Goal: Navigation & Orientation: Find specific page/section

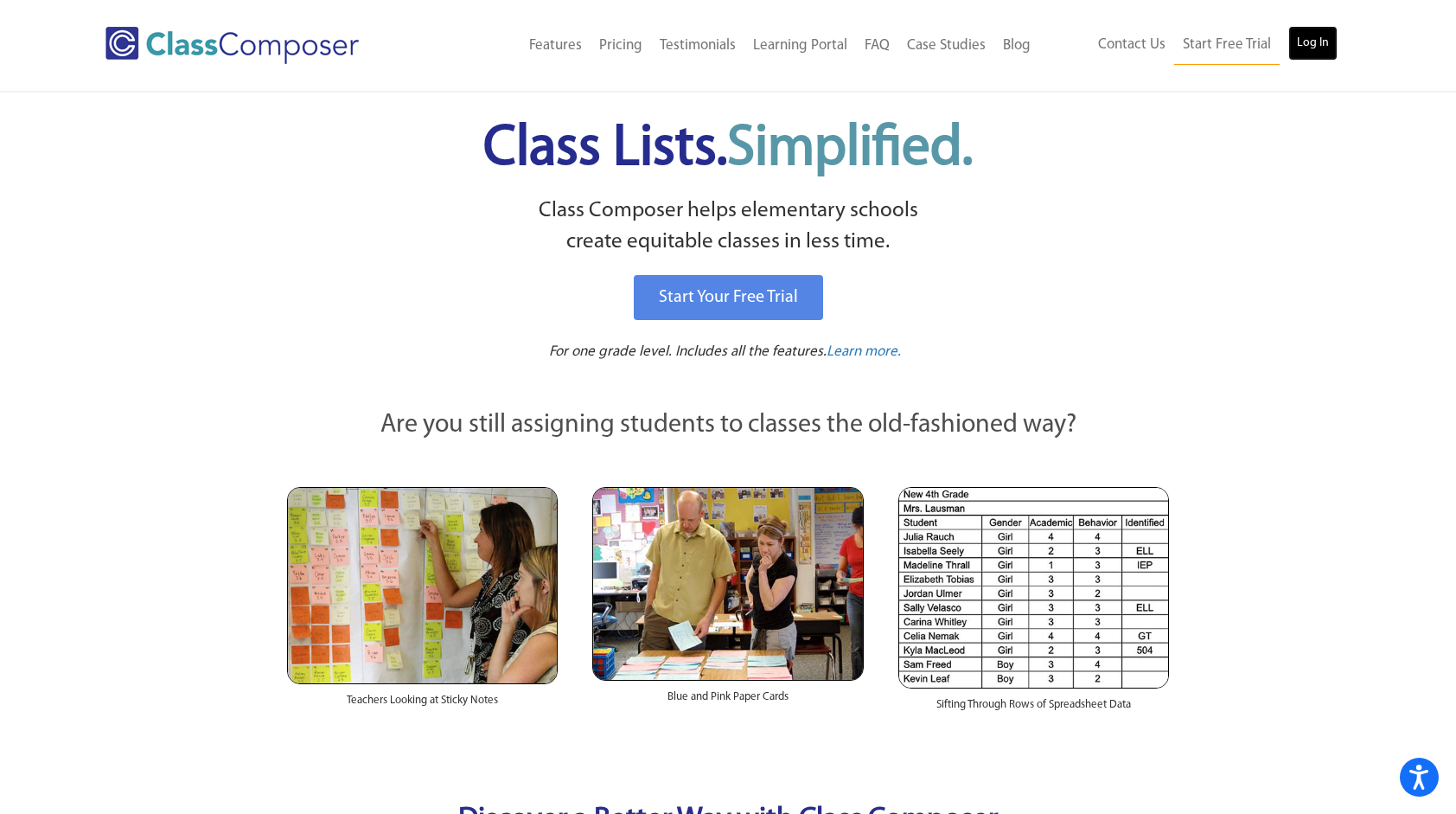
click at [1318, 42] on link "Log In" at bounding box center [1313, 43] width 49 height 34
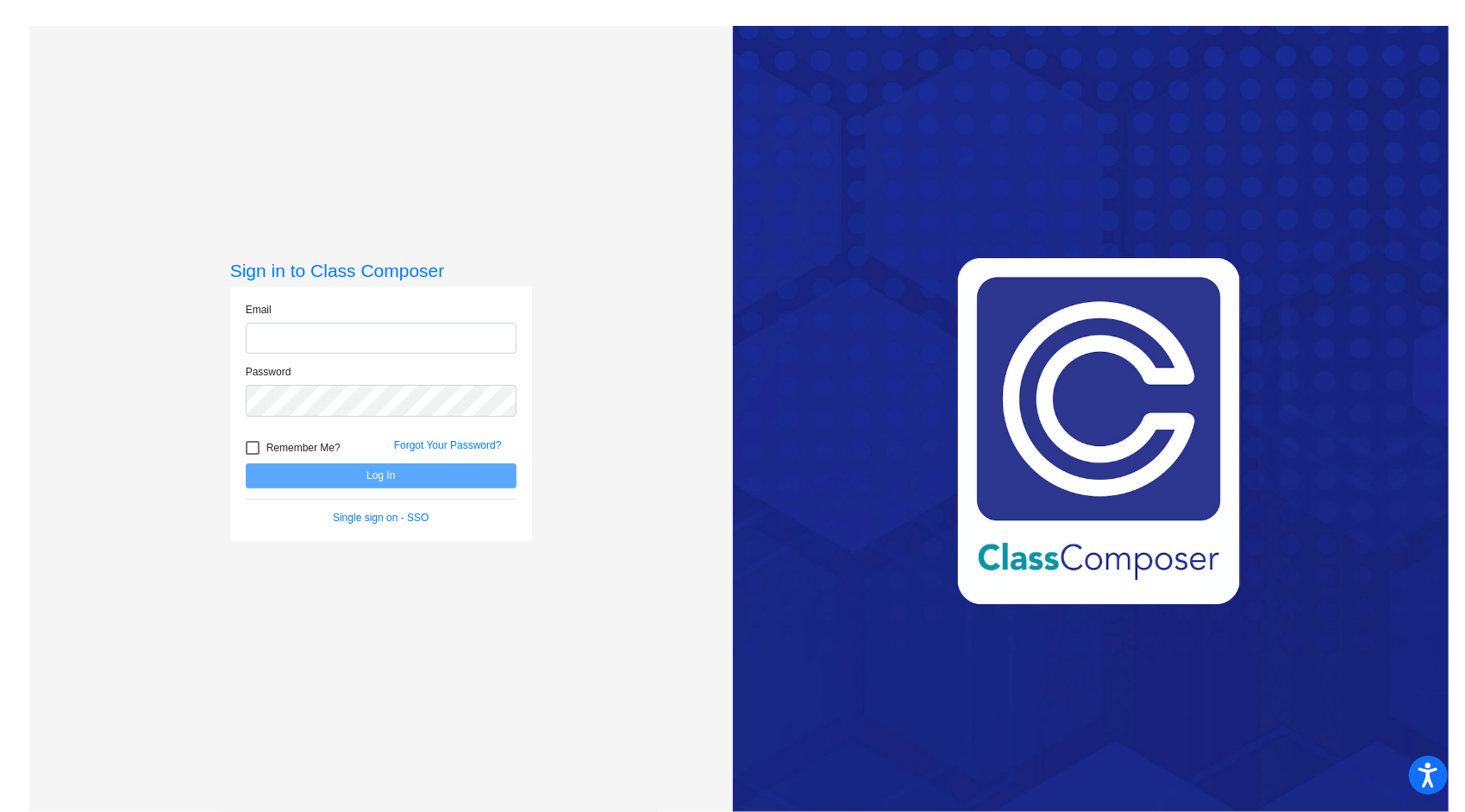
click at [420, 329] on input "email" at bounding box center [381, 339] width 271 height 32
type input "[EMAIL_ADDRESS][DOMAIN_NAME]"
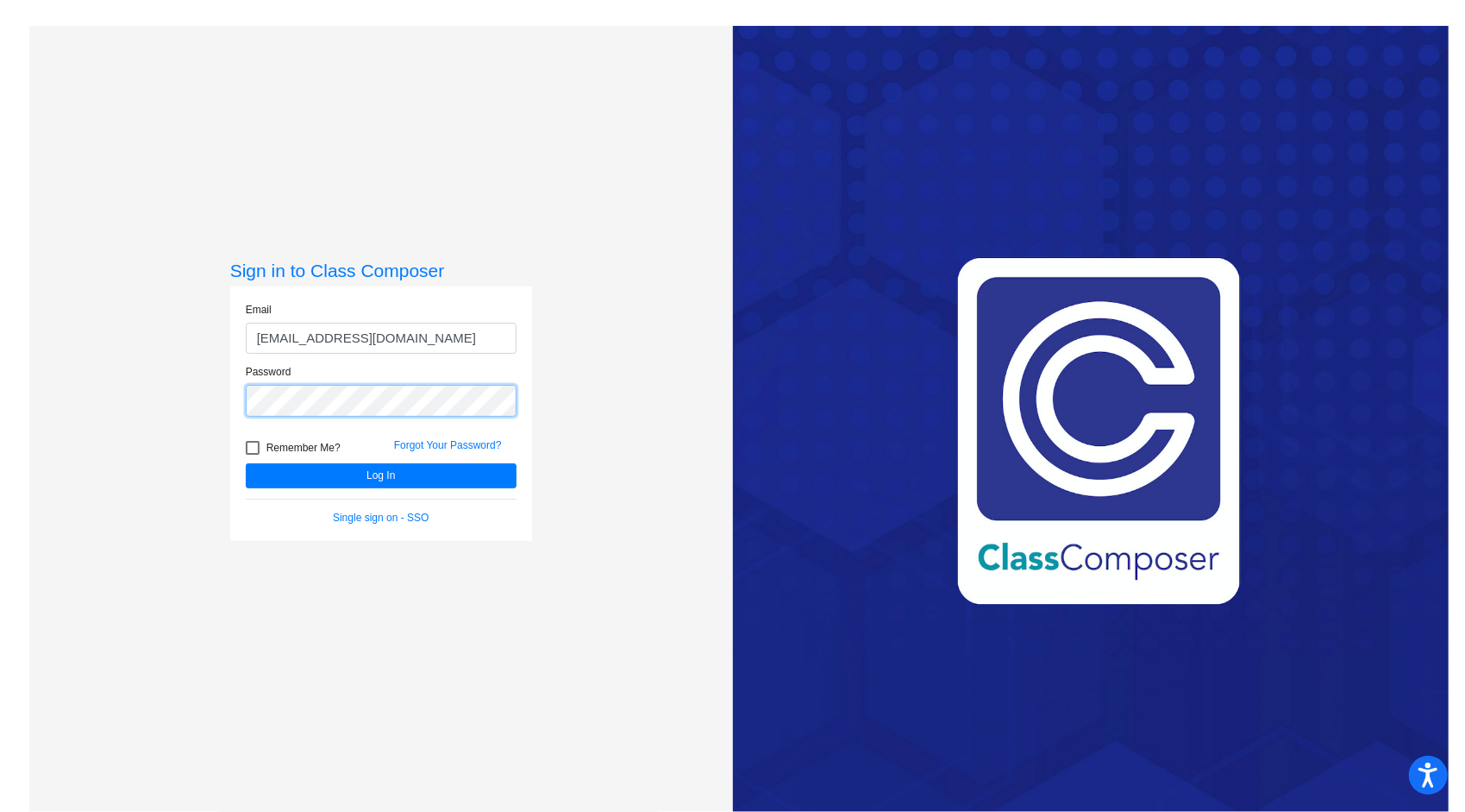
click at [246, 463] on button "Log In" at bounding box center [381, 475] width 271 height 25
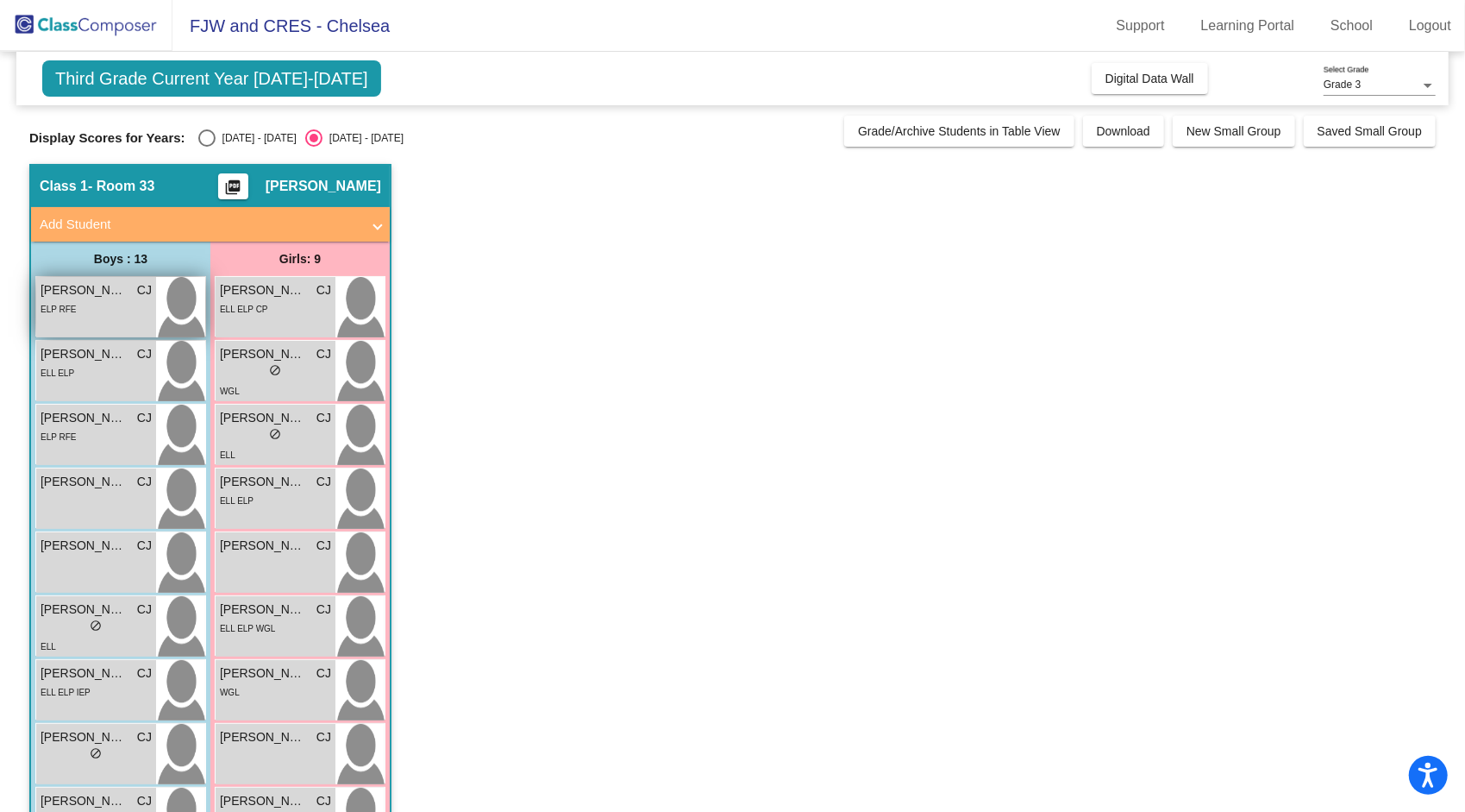
click at [90, 304] on div "ELP RFE" at bounding box center [97, 308] width 112 height 18
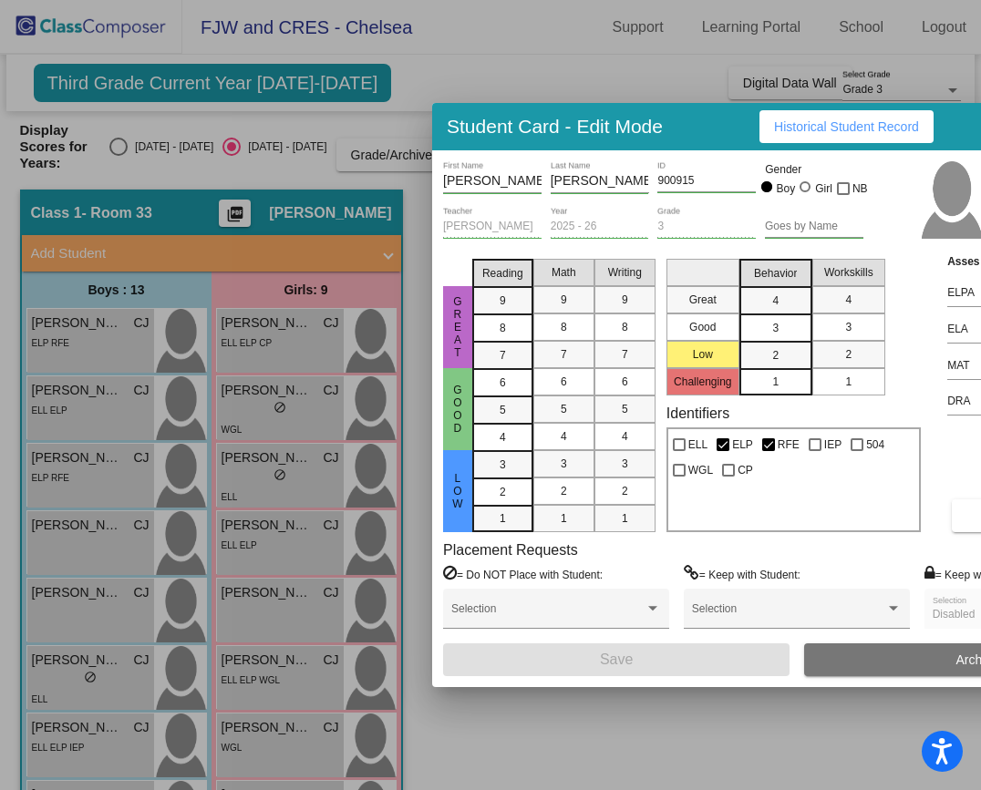
click at [87, 338] on div at bounding box center [490, 395] width 981 height 790
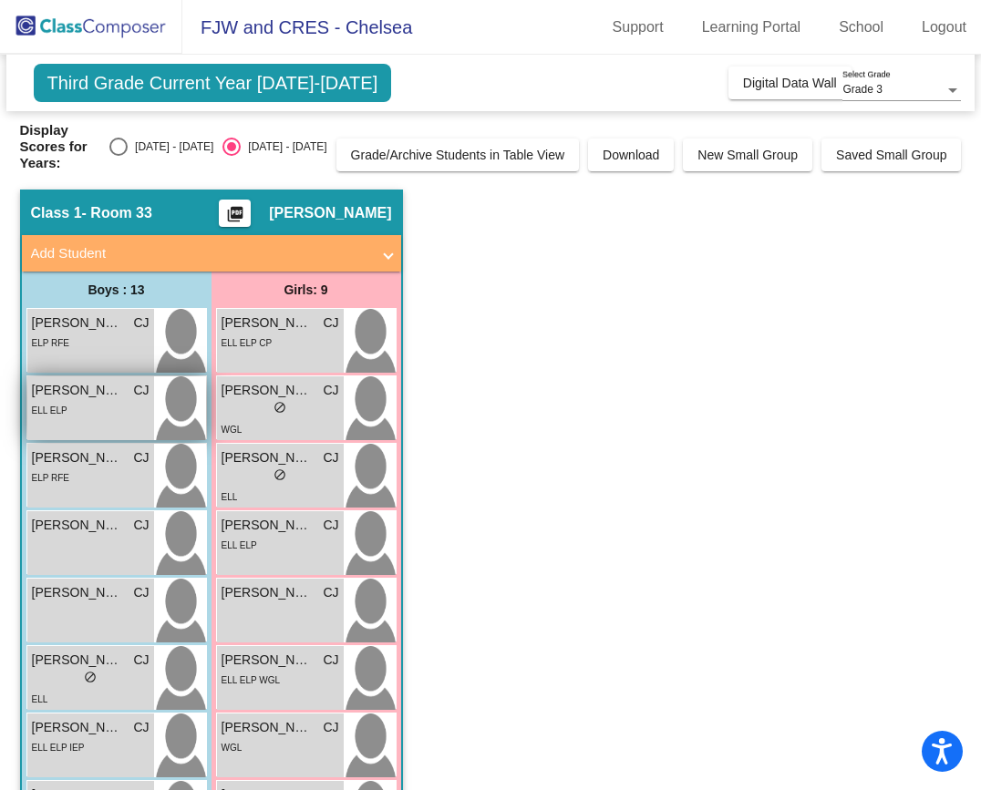
click at [90, 402] on div "Alan Ramirez Espinoza CJ lock do_not_disturb_alt ELL ELP" at bounding box center [90, 408] width 127 height 64
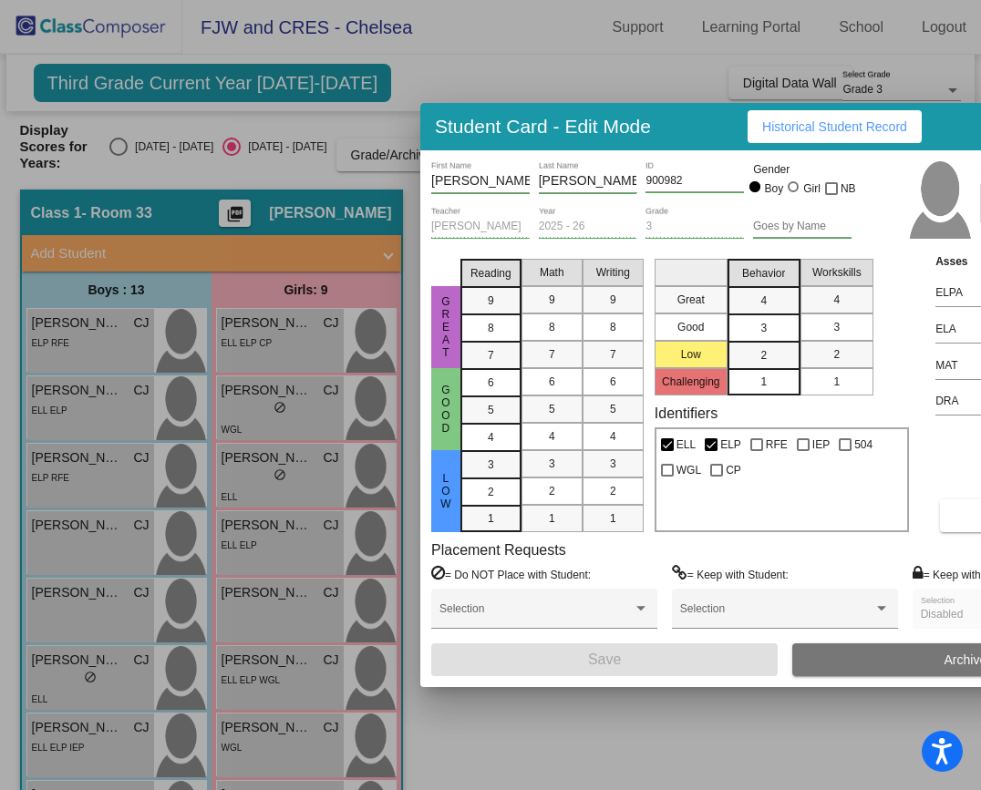
click at [91, 334] on div at bounding box center [490, 395] width 981 height 790
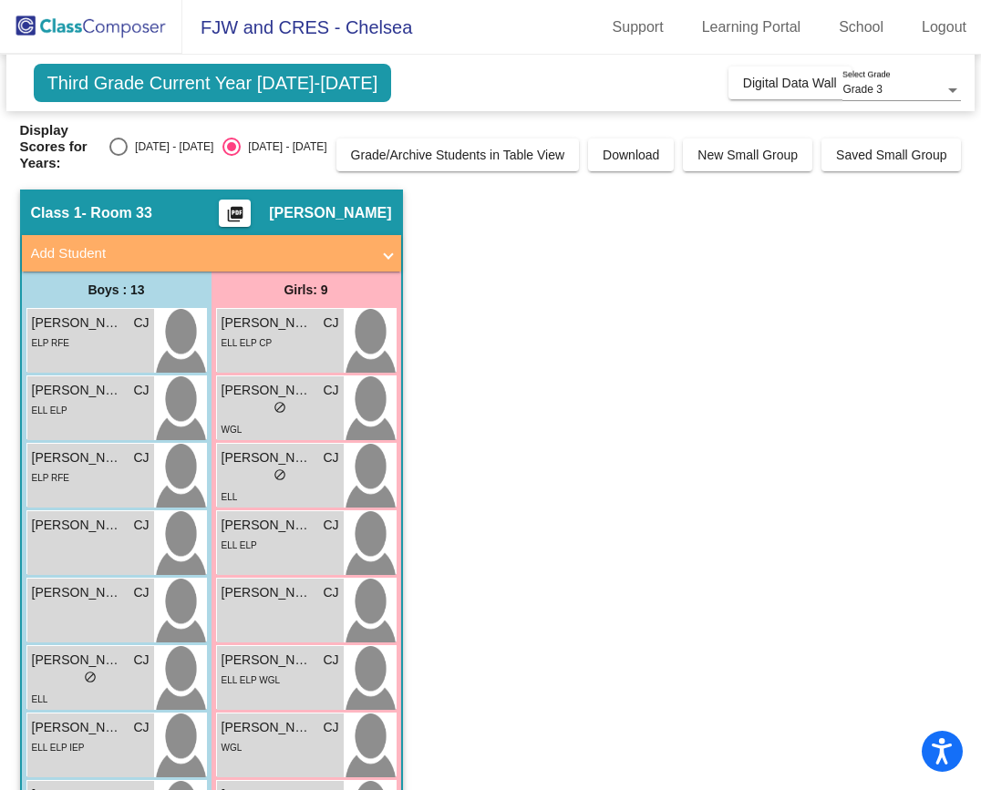
click at [91, 334] on div "ELP RFE" at bounding box center [91, 342] width 118 height 19
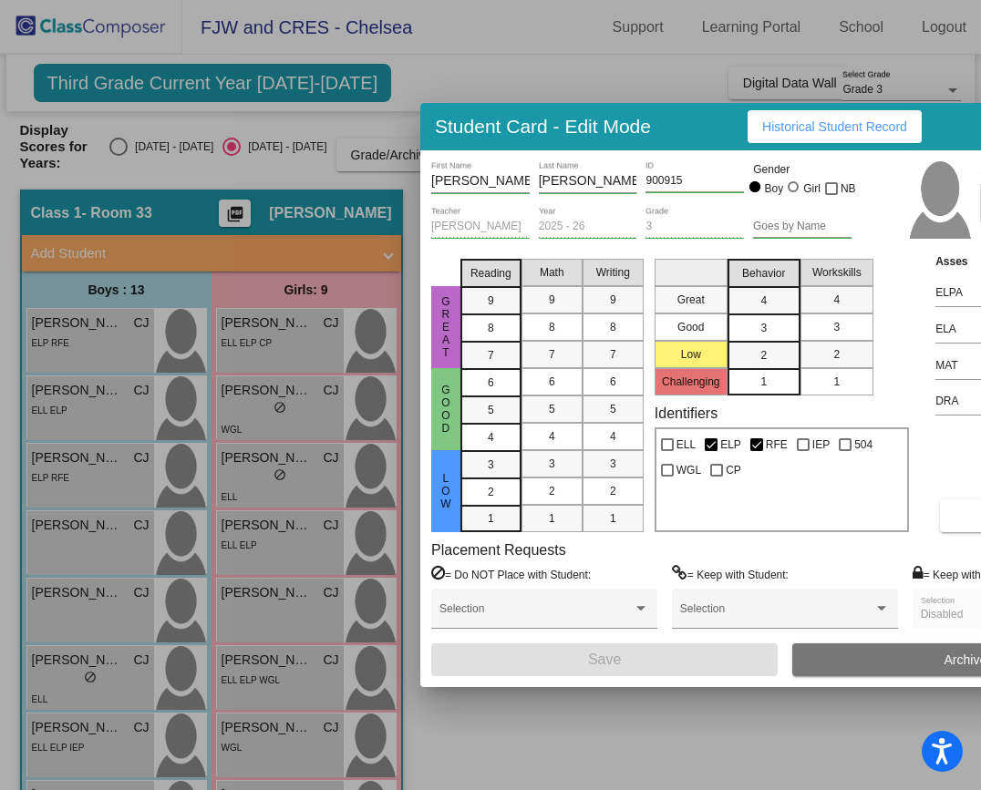
click at [102, 390] on div at bounding box center [490, 395] width 981 height 790
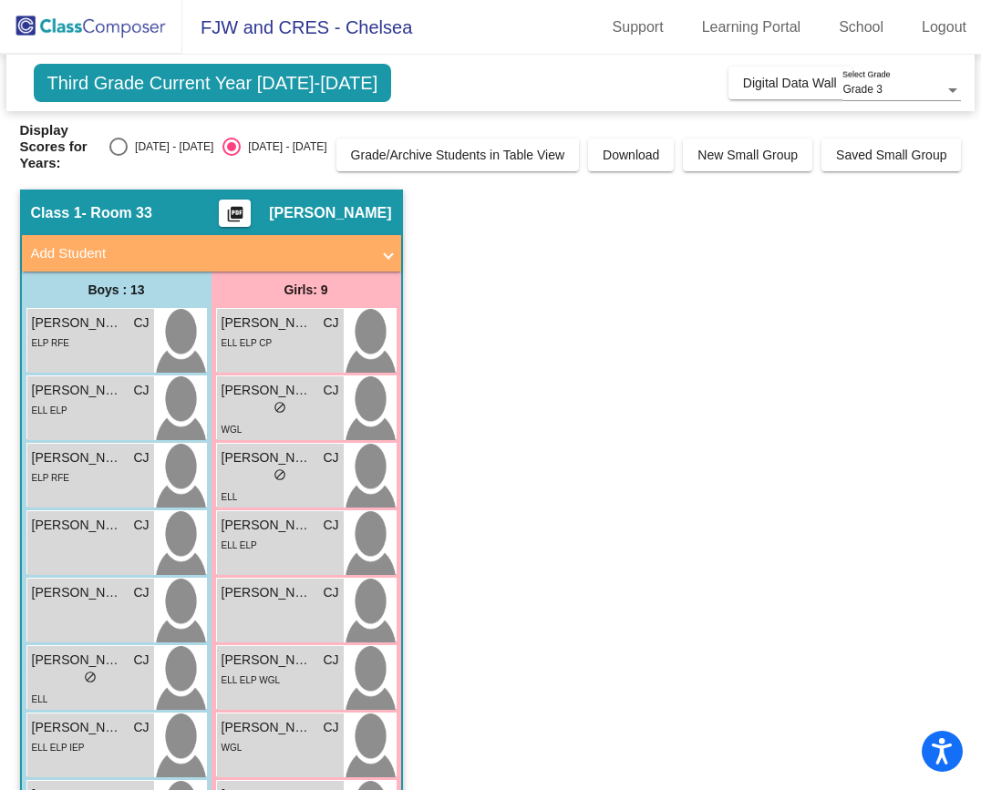
click at [102, 400] on div "ELL ELP" at bounding box center [91, 409] width 118 height 19
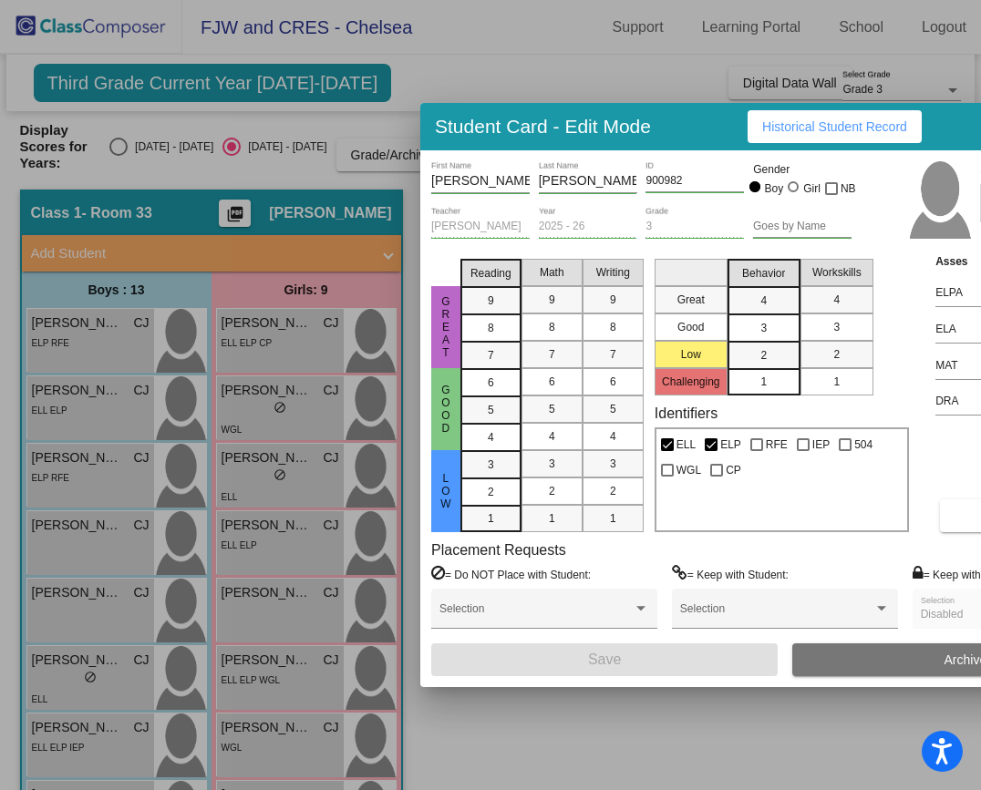
click at [106, 478] on div at bounding box center [490, 395] width 981 height 790
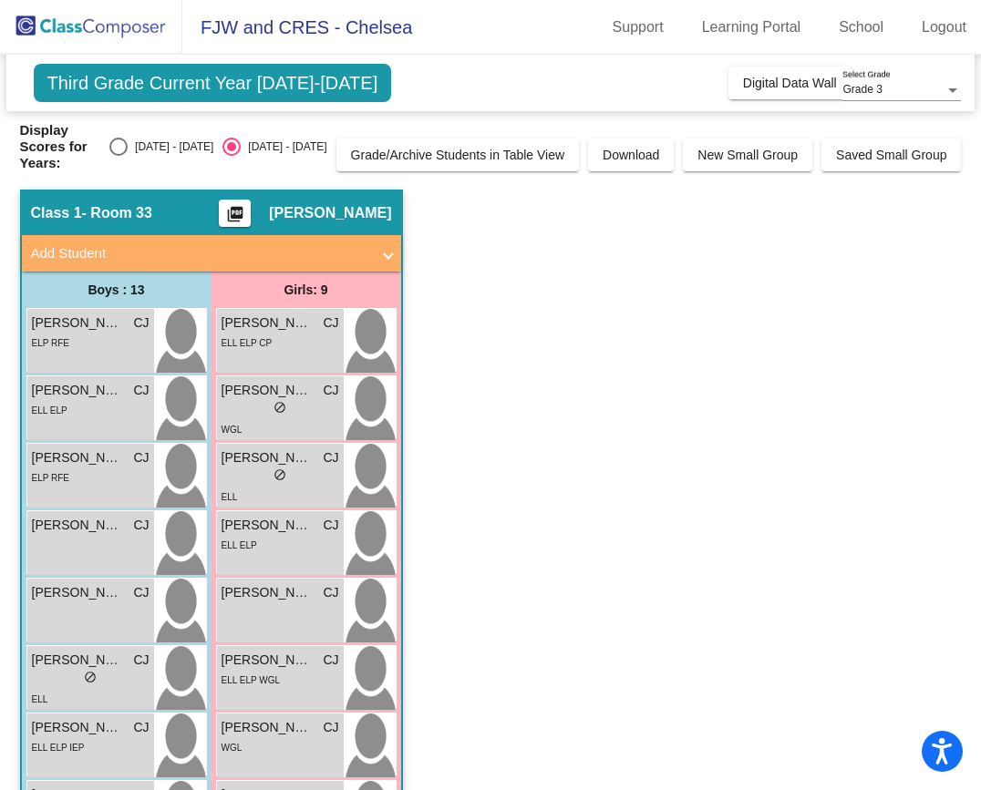
click at [106, 478] on div "Alex Tafoya Rincon CJ lock do_not_disturb_alt ELP RFE" at bounding box center [90, 476] width 127 height 64
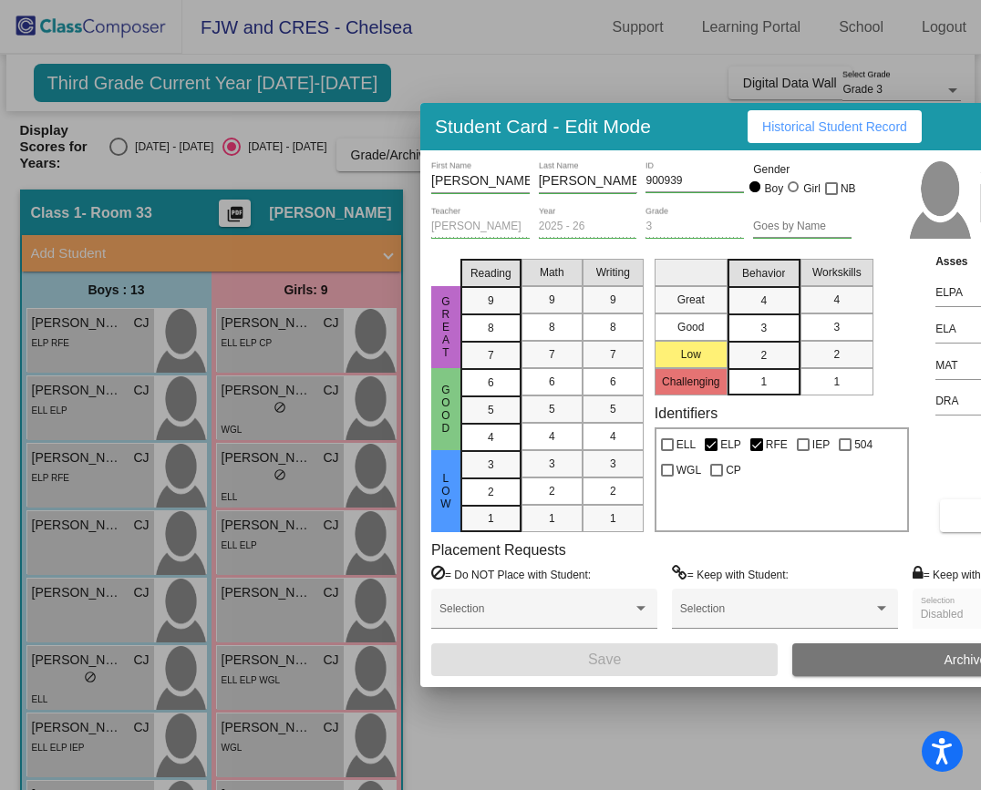
click at [108, 393] on div at bounding box center [490, 395] width 981 height 790
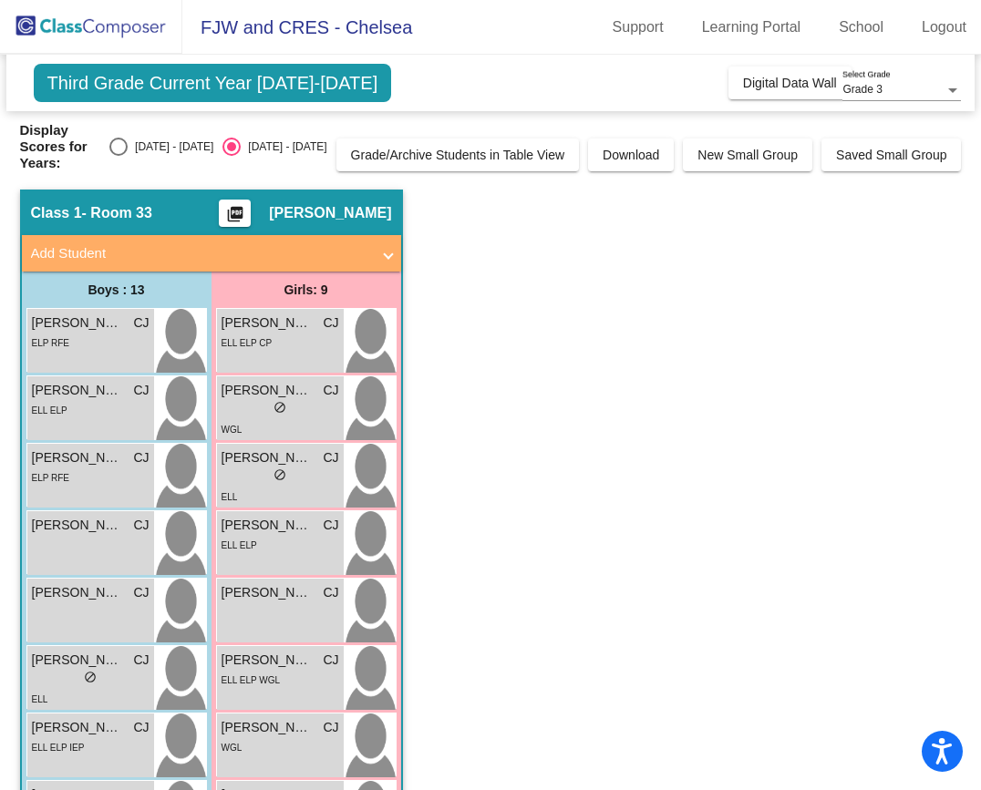
click at [108, 400] on div "ELL ELP" at bounding box center [91, 409] width 118 height 19
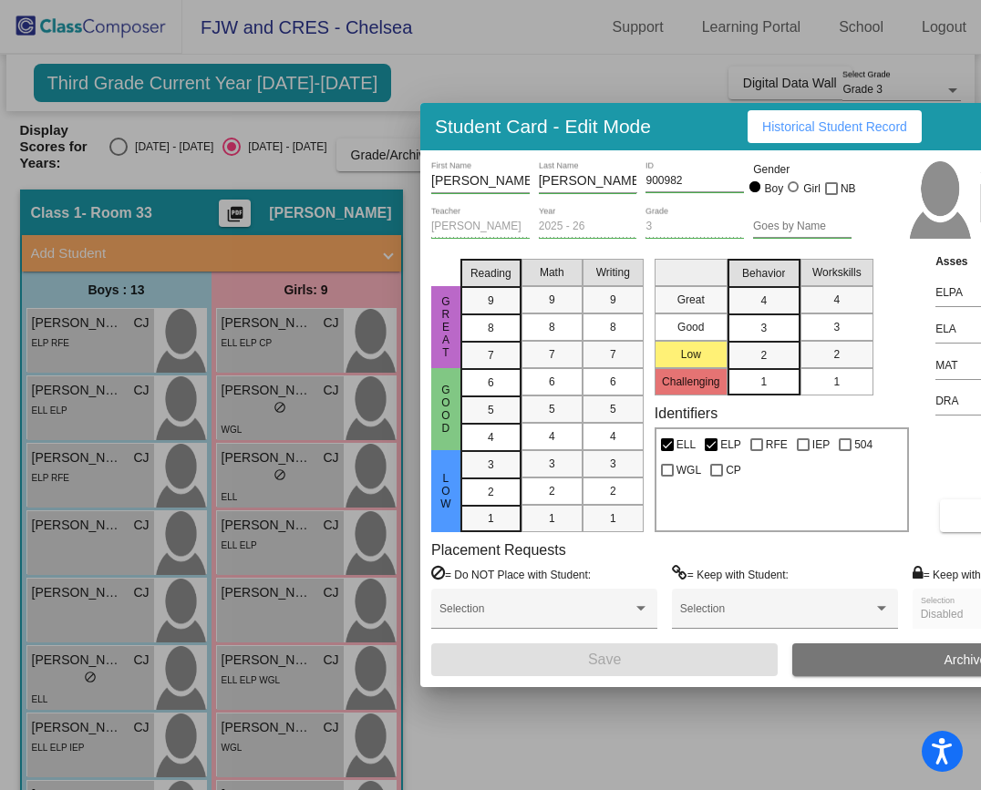
click at [536, 725] on div at bounding box center [490, 395] width 981 height 790
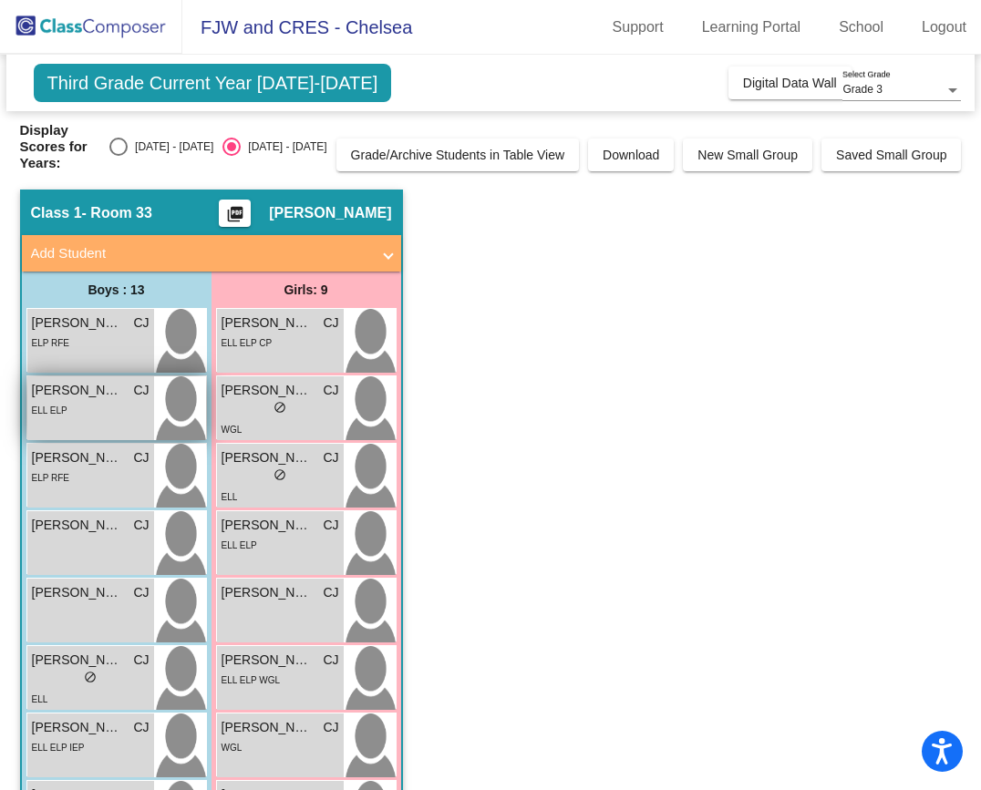
click at [100, 404] on div "Alan Ramirez Espinoza CJ lock do_not_disturb_alt ELL ELP" at bounding box center [90, 408] width 127 height 64
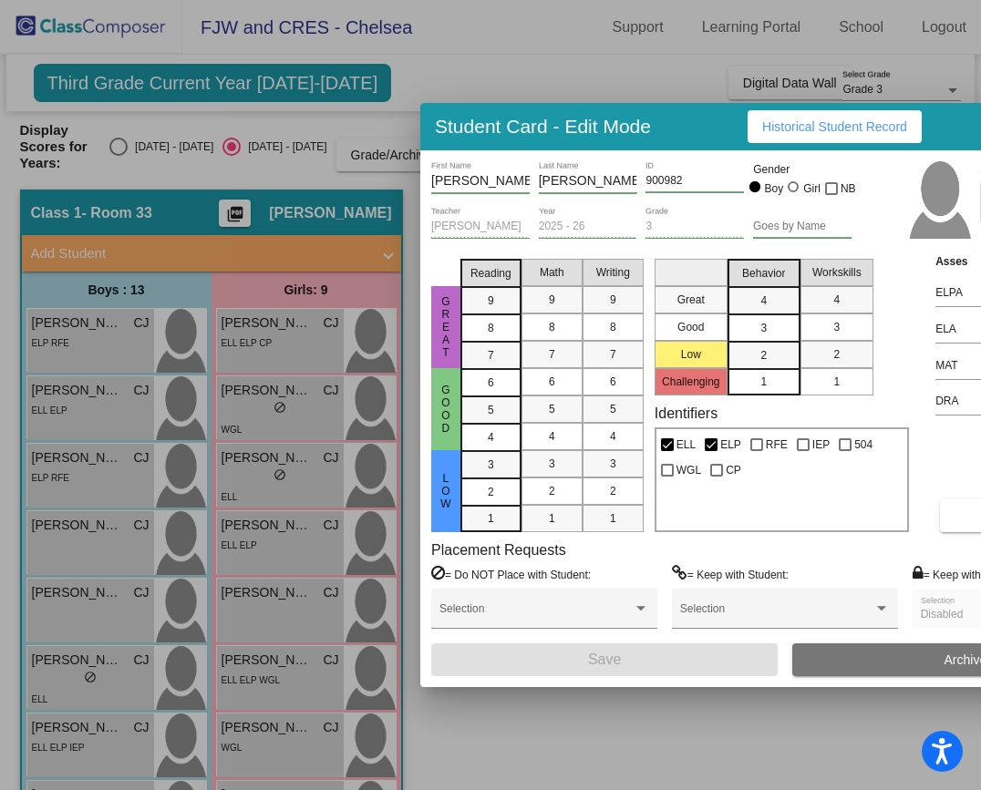
click at [593, 720] on div at bounding box center [490, 395] width 981 height 790
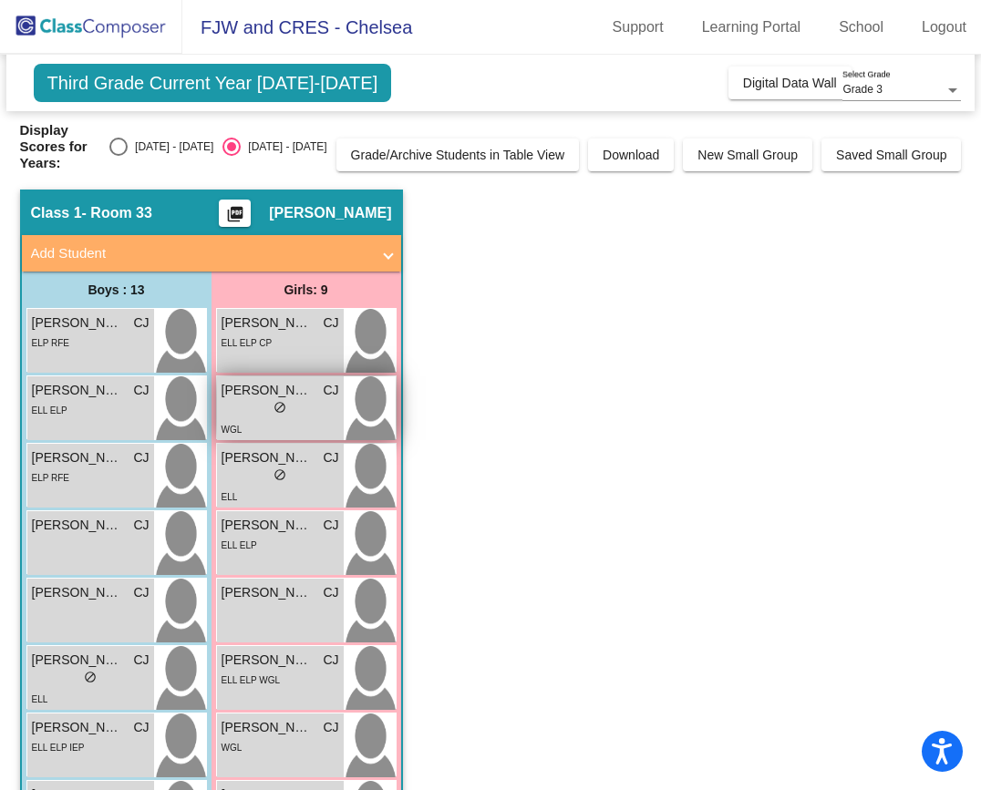
click at [332, 419] on div "WGL" at bounding box center [280, 428] width 118 height 19
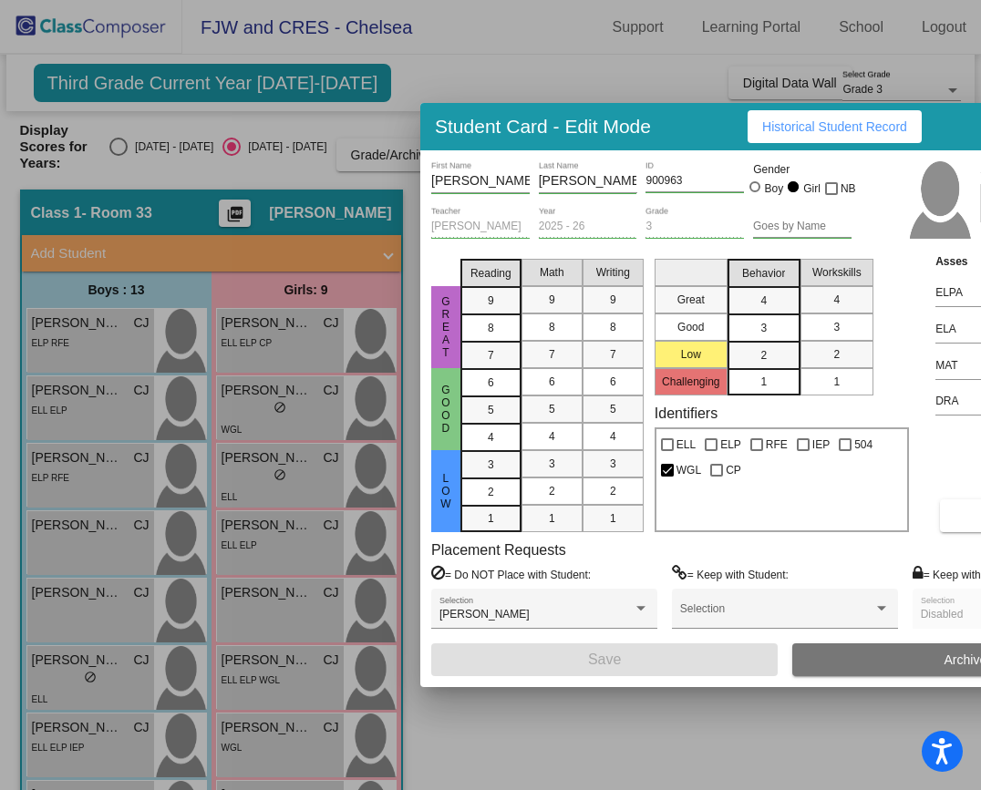
click at [298, 468] on div at bounding box center [490, 395] width 981 height 790
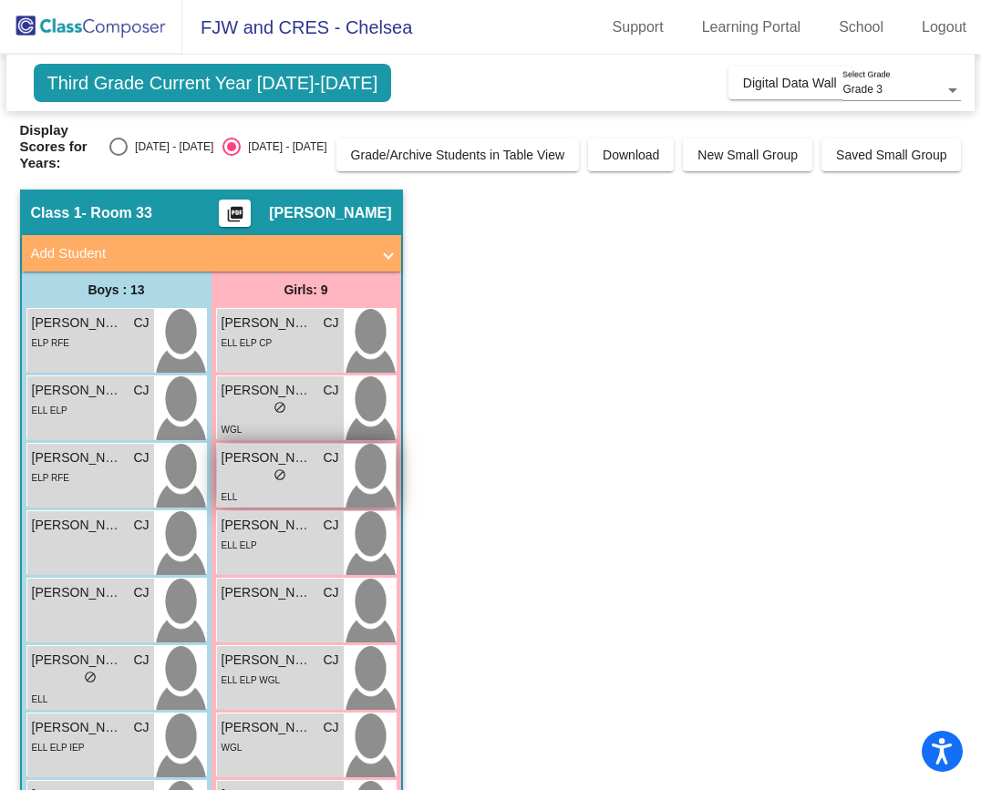
click at [334, 468] on div "lock do_not_disturb_alt" at bounding box center [280, 477] width 118 height 19
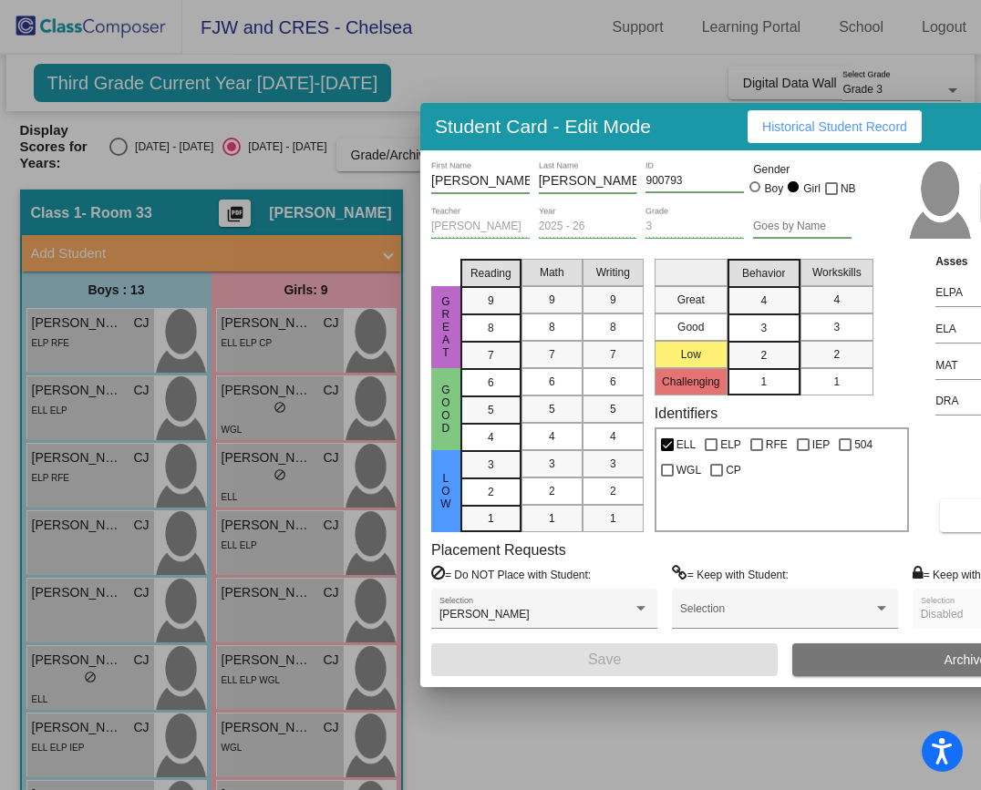
click at [735, 759] on div at bounding box center [490, 395] width 981 height 790
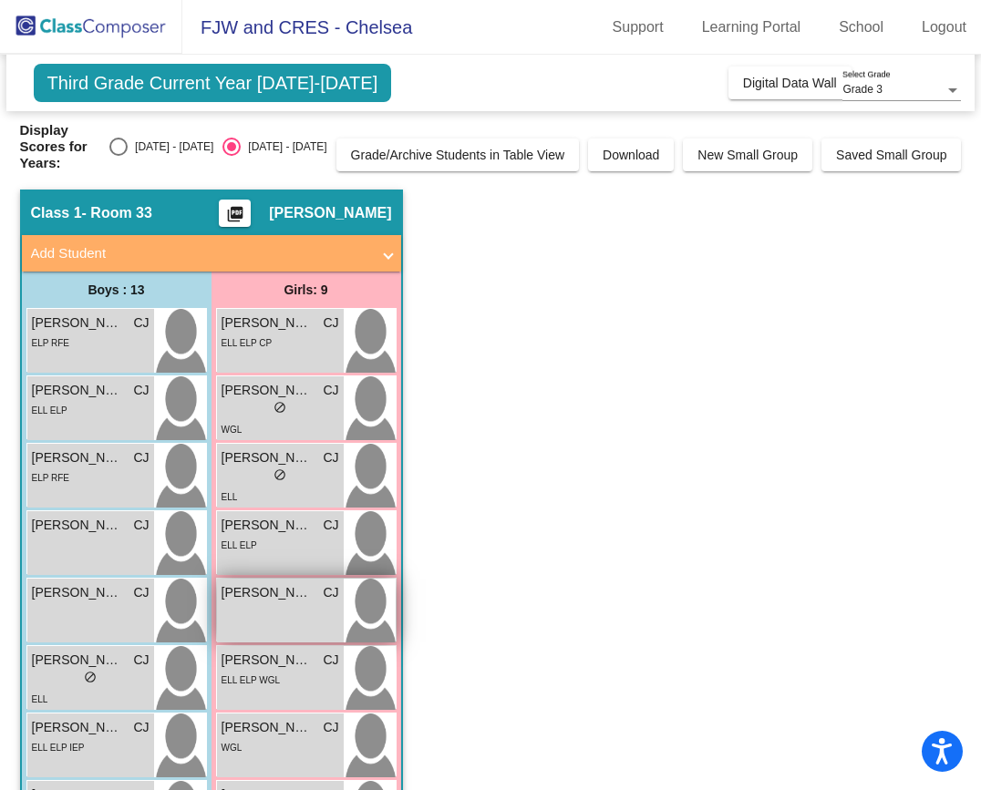
click at [314, 612] on div "Elliana Piceno CJ lock do_not_disturb_alt" at bounding box center [280, 611] width 127 height 64
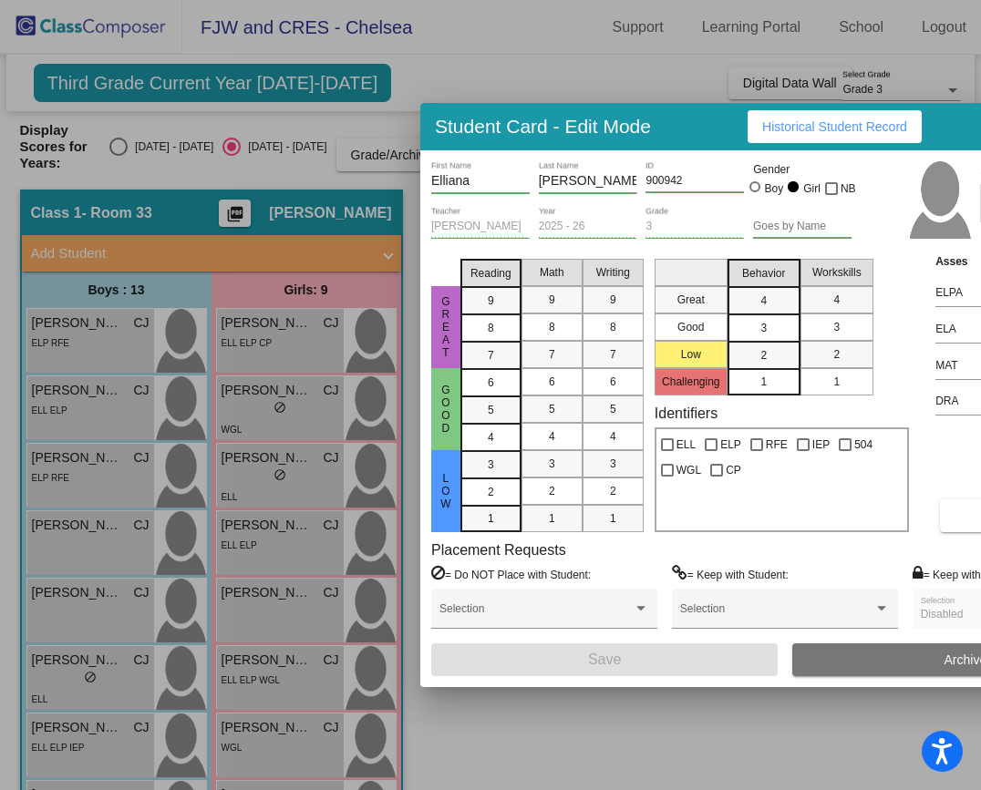
click at [506, 722] on div at bounding box center [490, 395] width 981 height 790
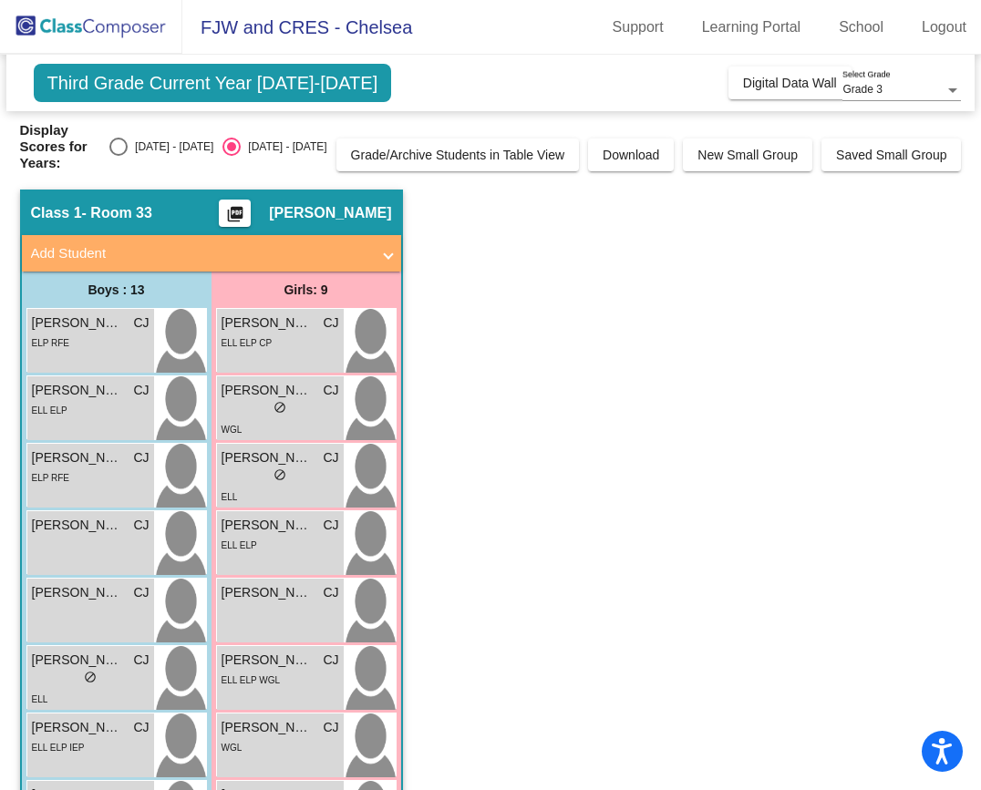
click at [603, 269] on app-classroom "Class 1 - Room 33 picture_as_pdf Chelsea Jensen-Padilla Add Student First Name …" at bounding box center [490, 702] width 941 height 1024
